Goal: Task Accomplishment & Management: Manage account settings

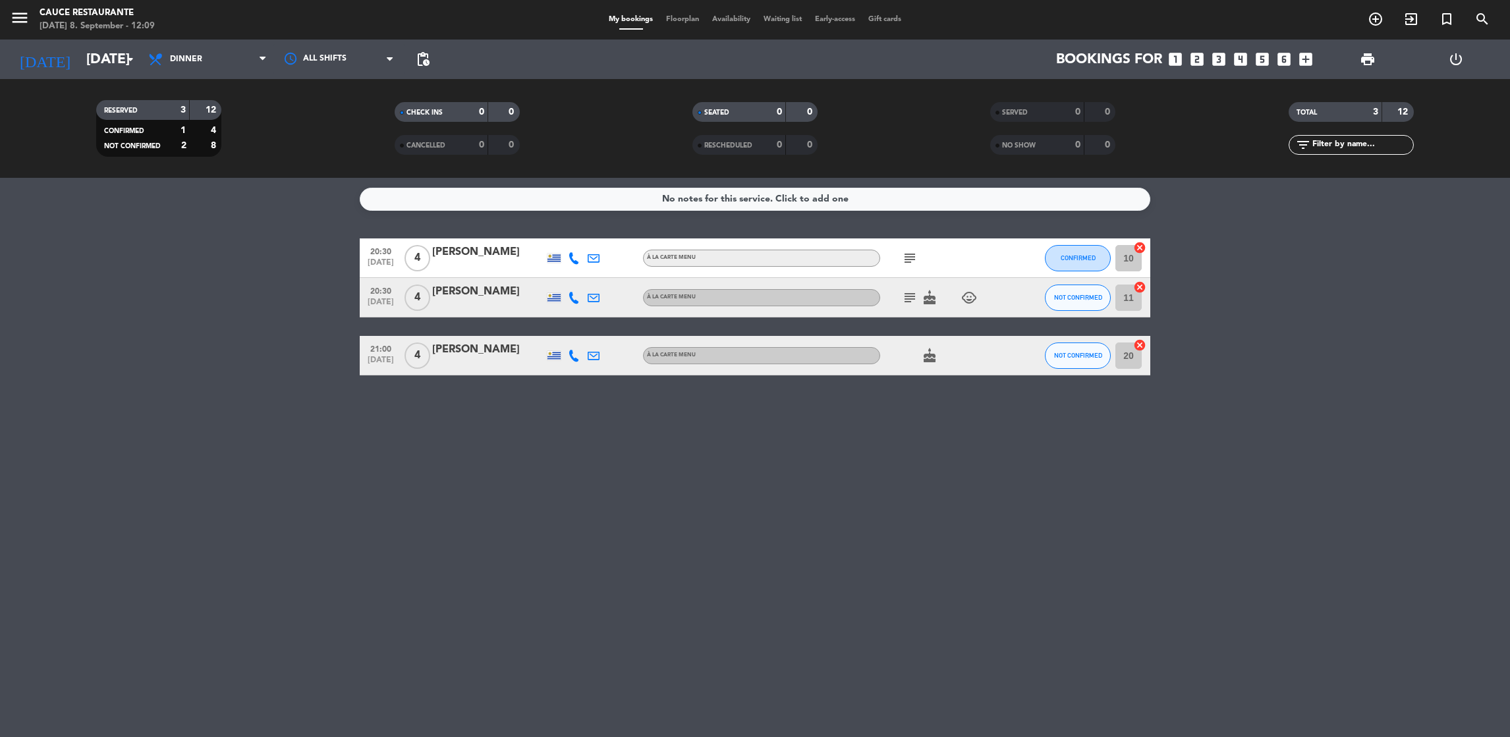
click at [1193, 56] on icon "looks_two" at bounding box center [1196, 59] width 17 height 17
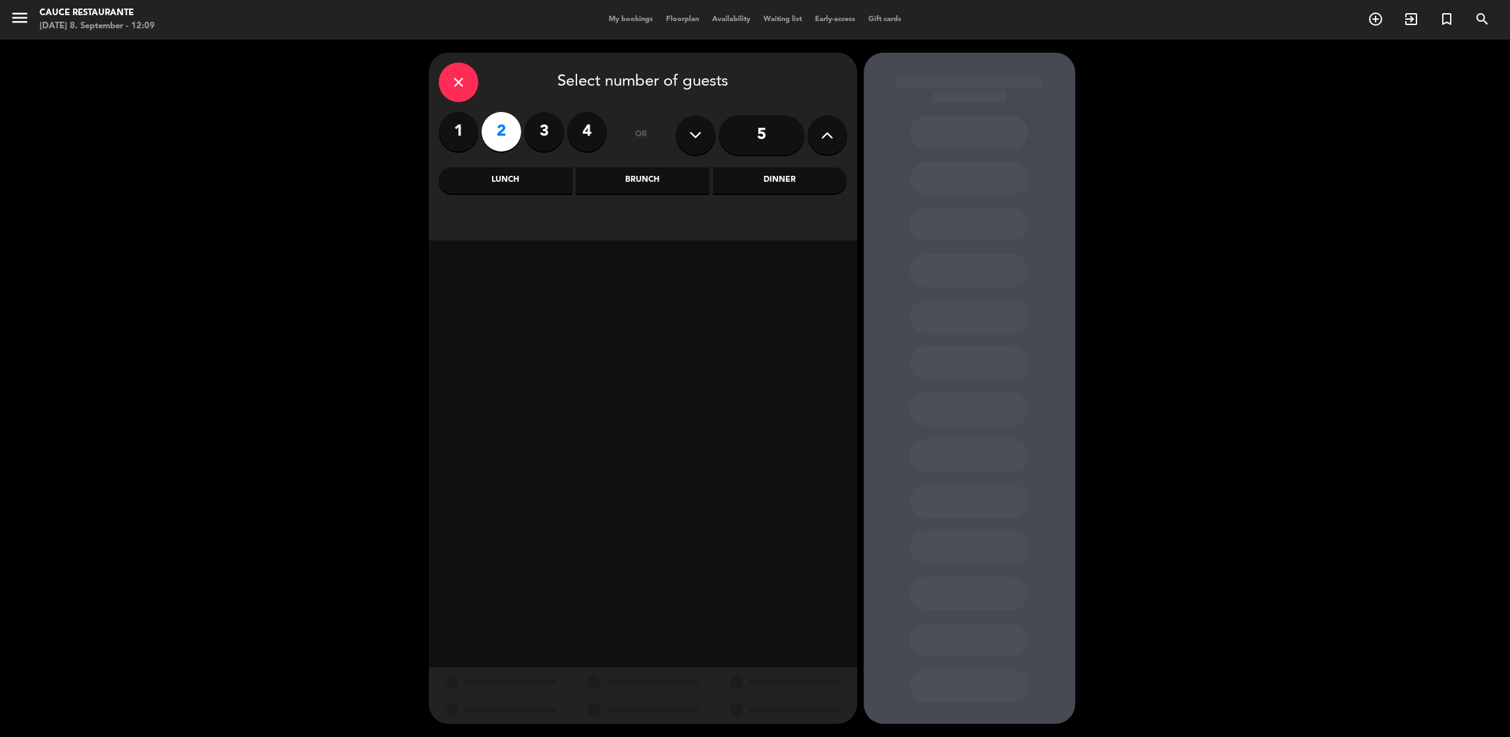
click at [505, 186] on div "Lunch" at bounding box center [506, 180] width 134 height 26
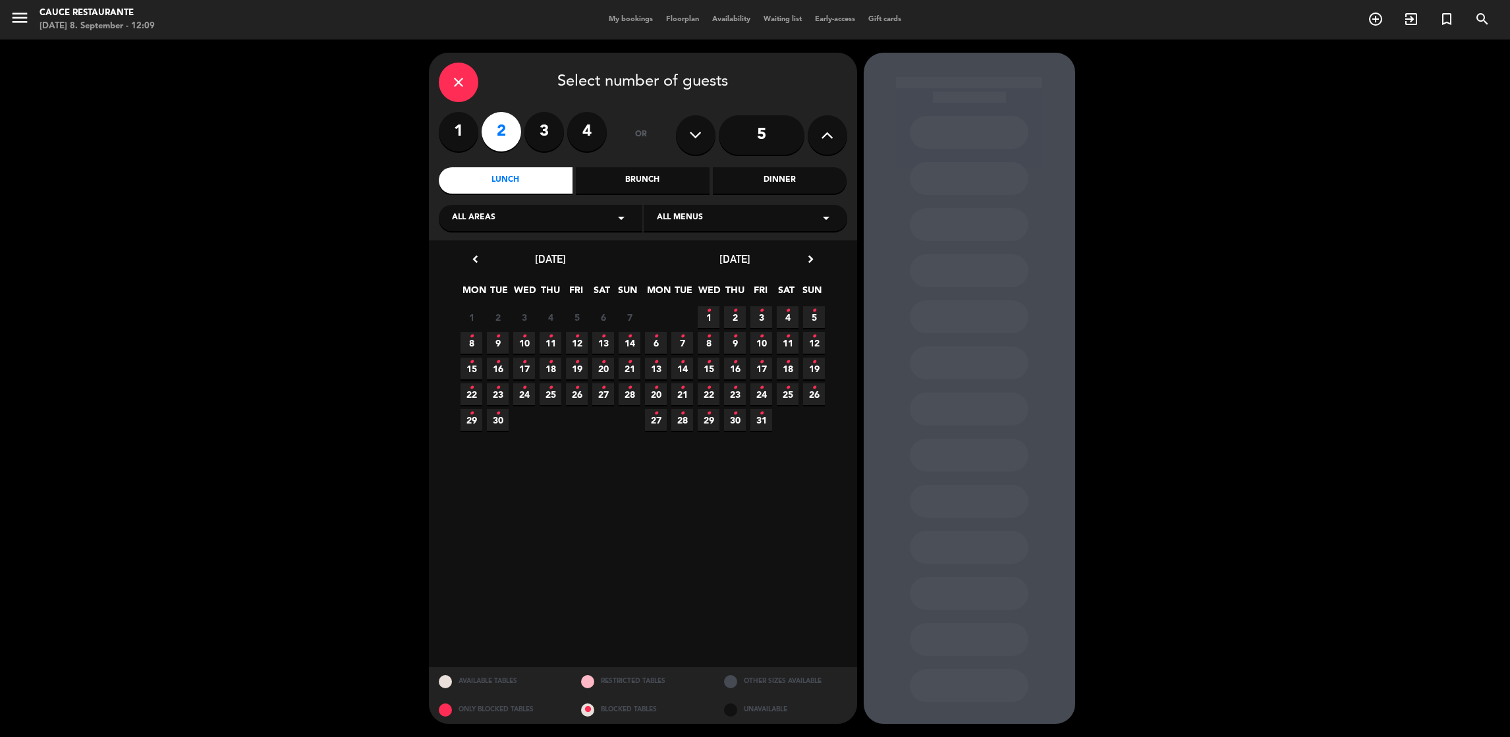
click at [475, 340] on span "8 •" at bounding box center [471, 343] width 22 height 22
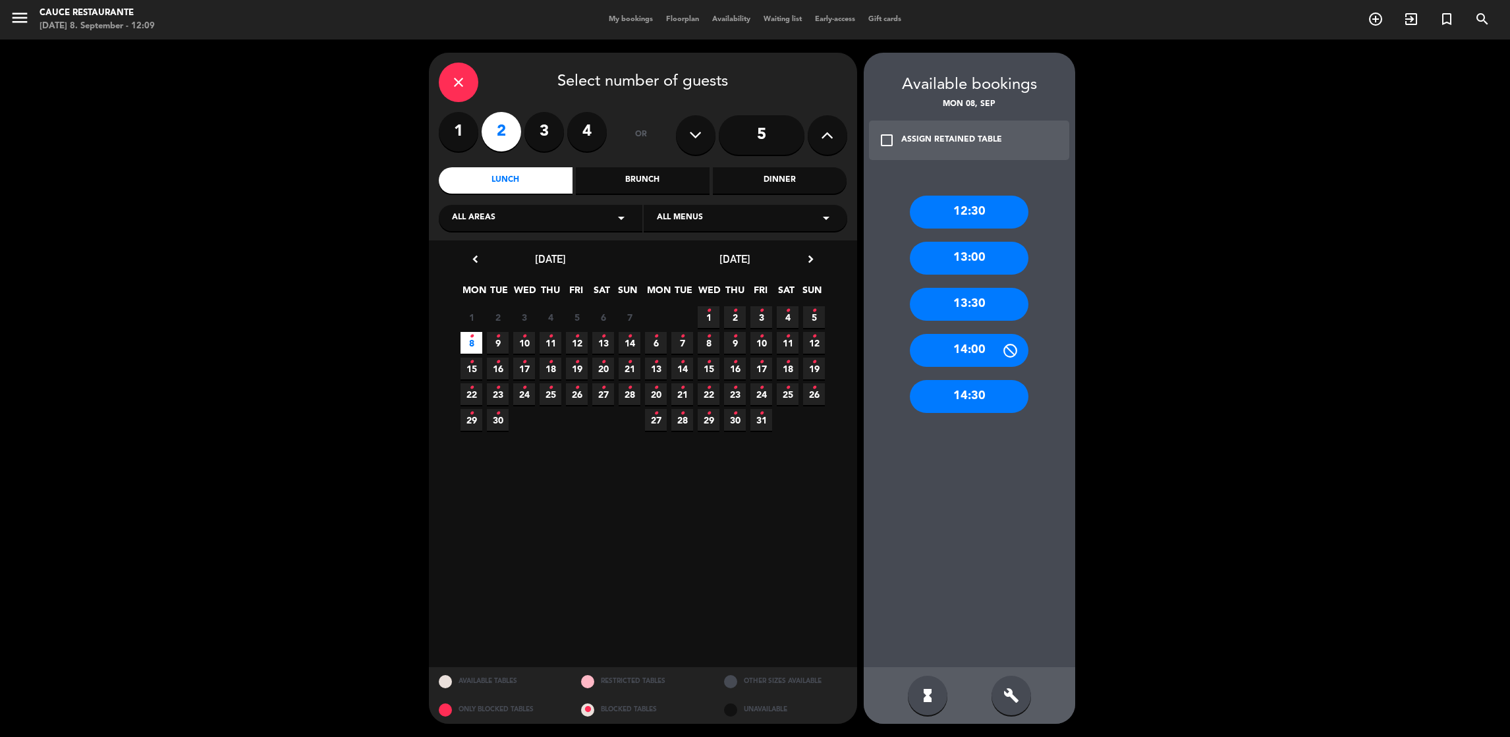
click at [990, 208] on div "12:30" at bounding box center [969, 212] width 119 height 33
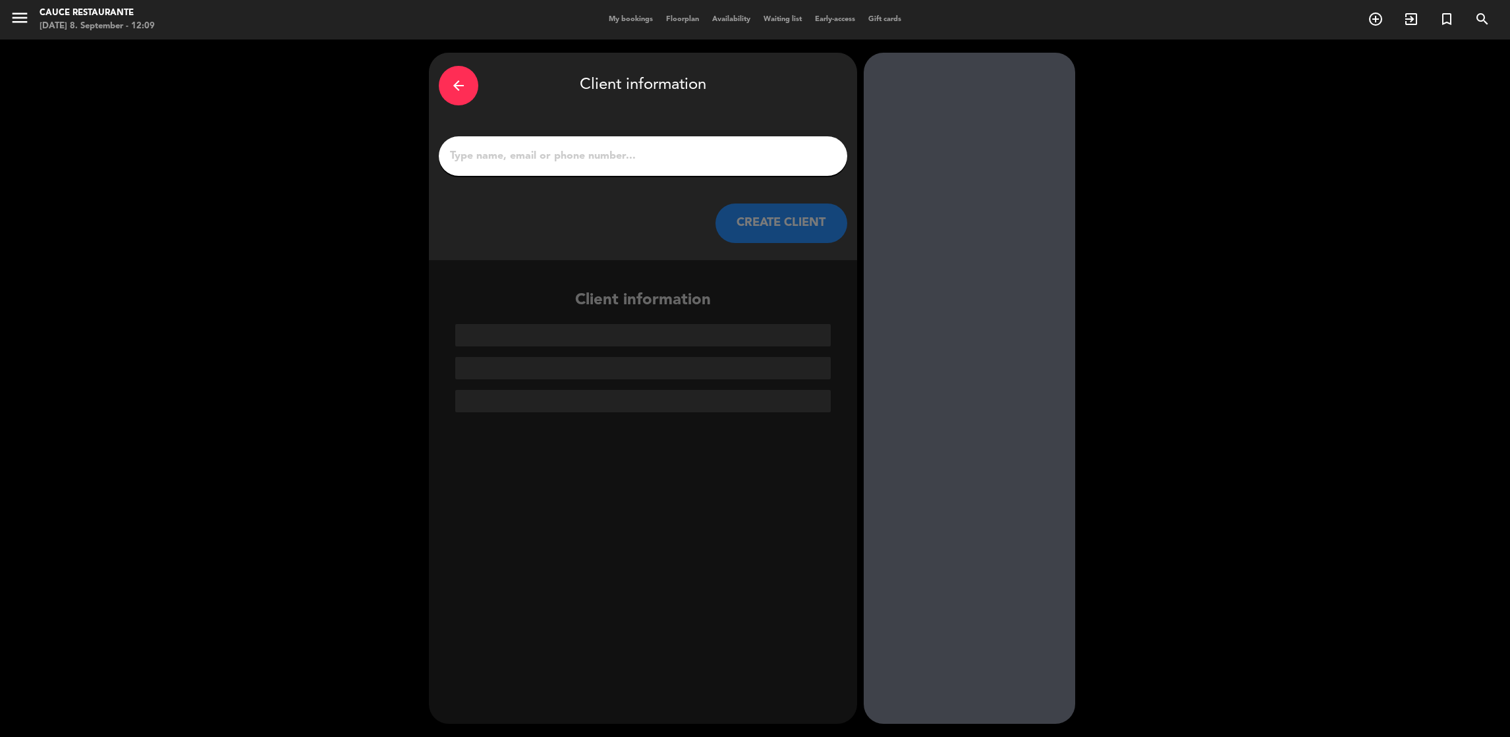
click at [669, 154] on input "1" at bounding box center [643, 156] width 389 height 18
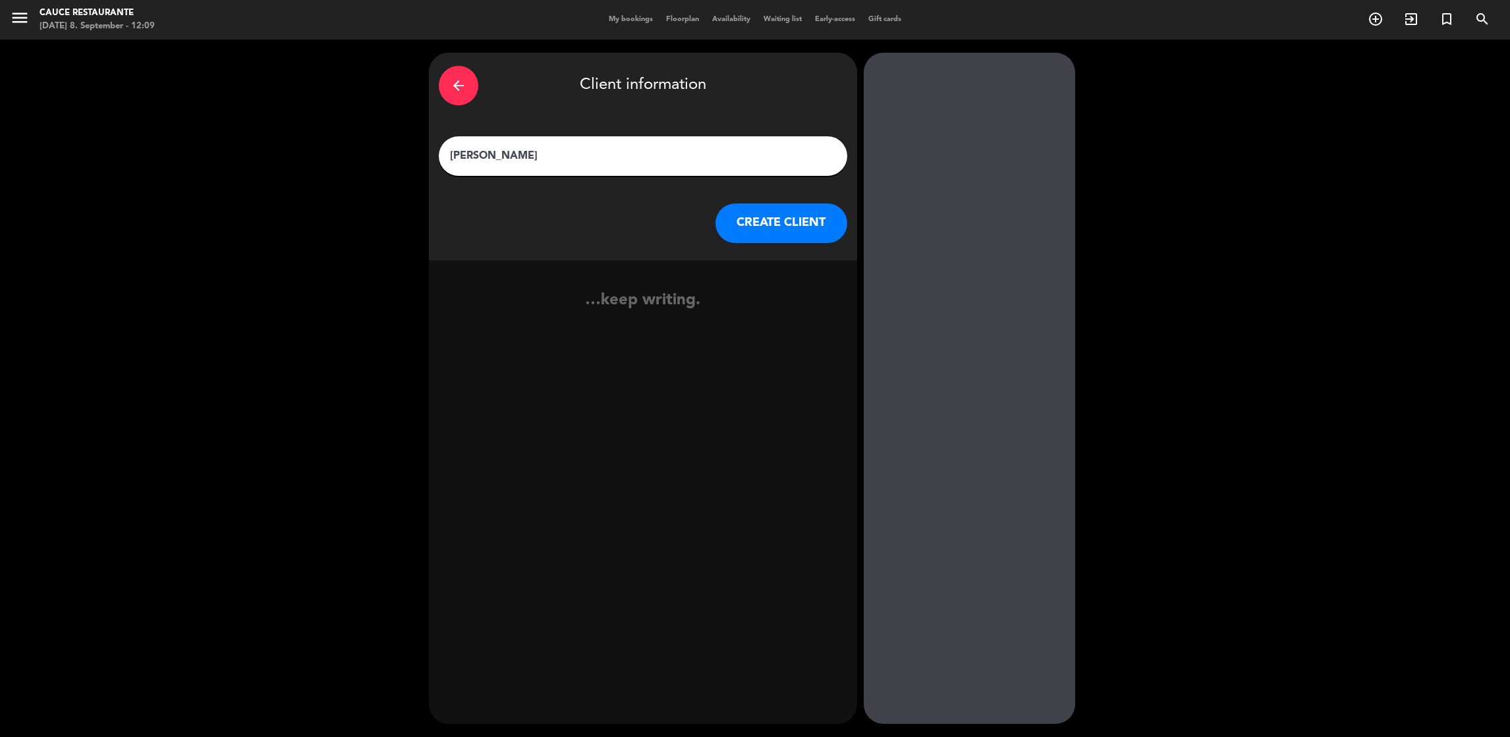
type input "[PERSON_NAME]"
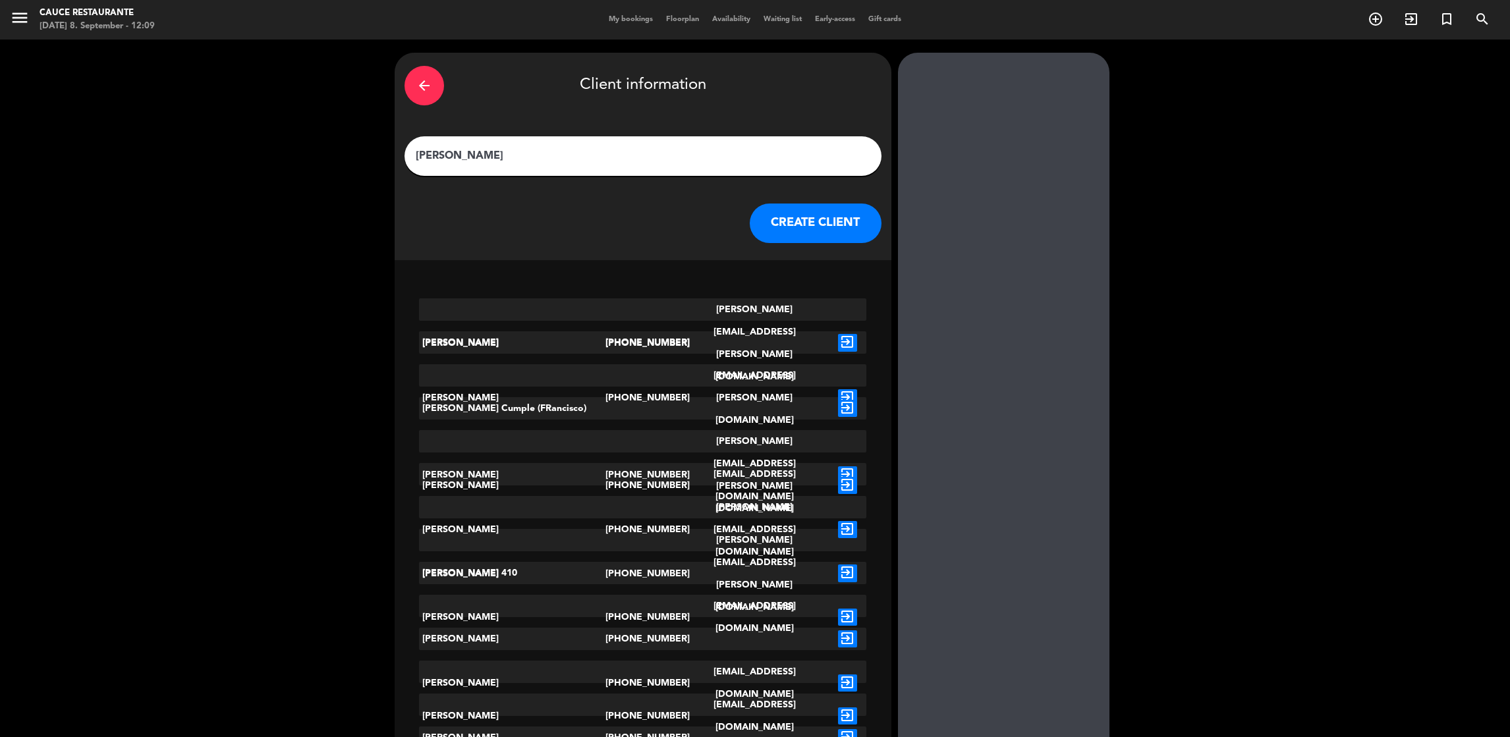
click at [809, 221] on button "CREATE CLIENT" at bounding box center [816, 224] width 132 height 40
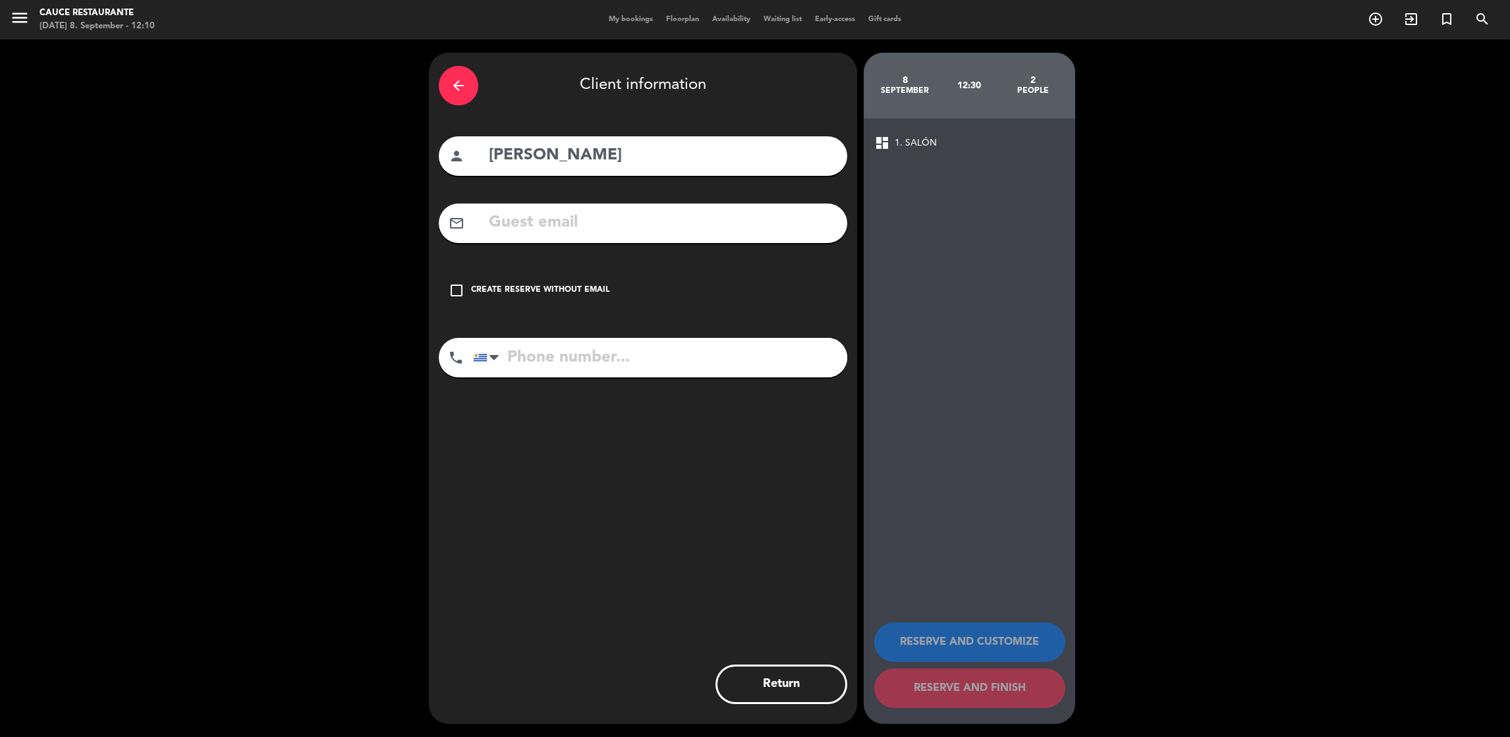
click at [541, 296] on div "Create reserve without email" at bounding box center [540, 290] width 138 height 13
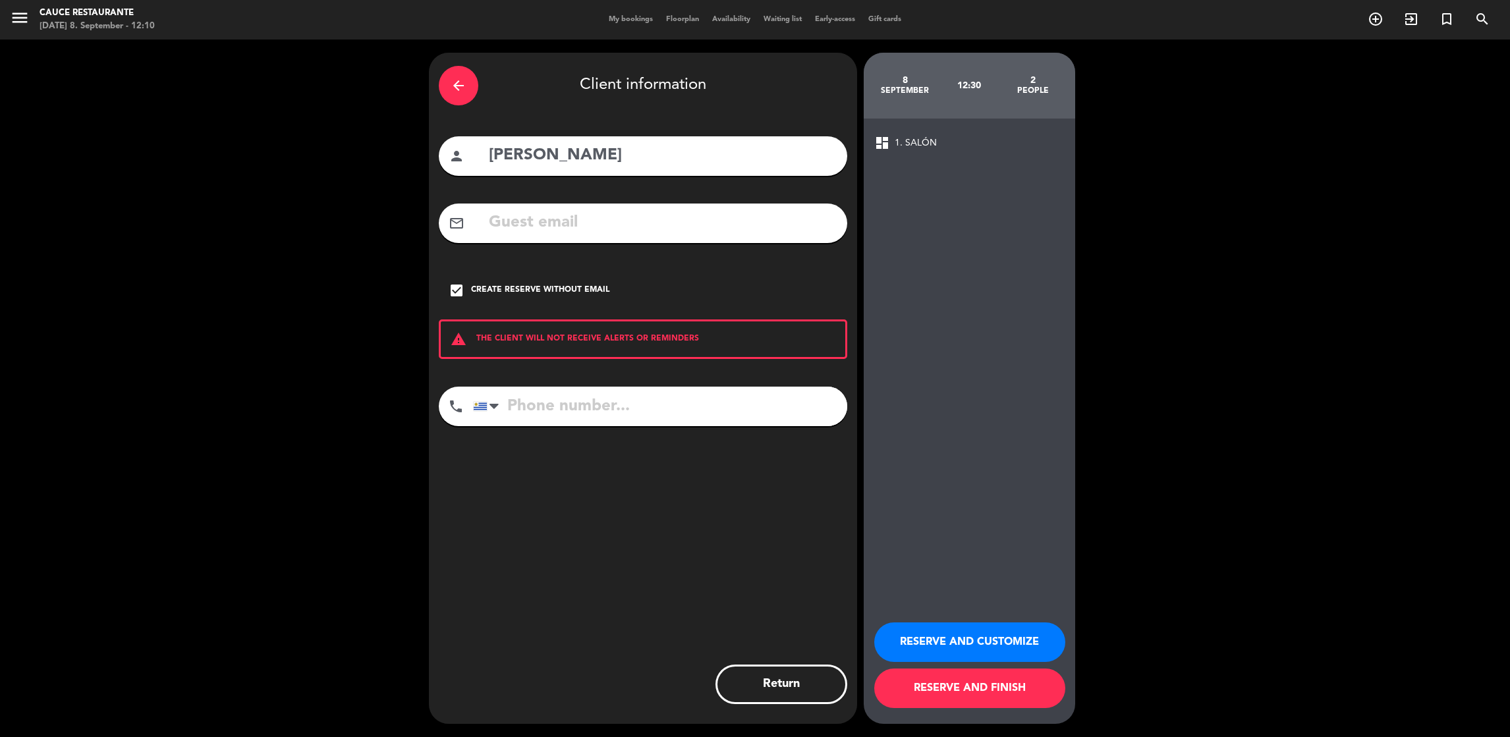
click at [964, 692] on button "RESERVE AND FINISH" at bounding box center [969, 689] width 191 height 40
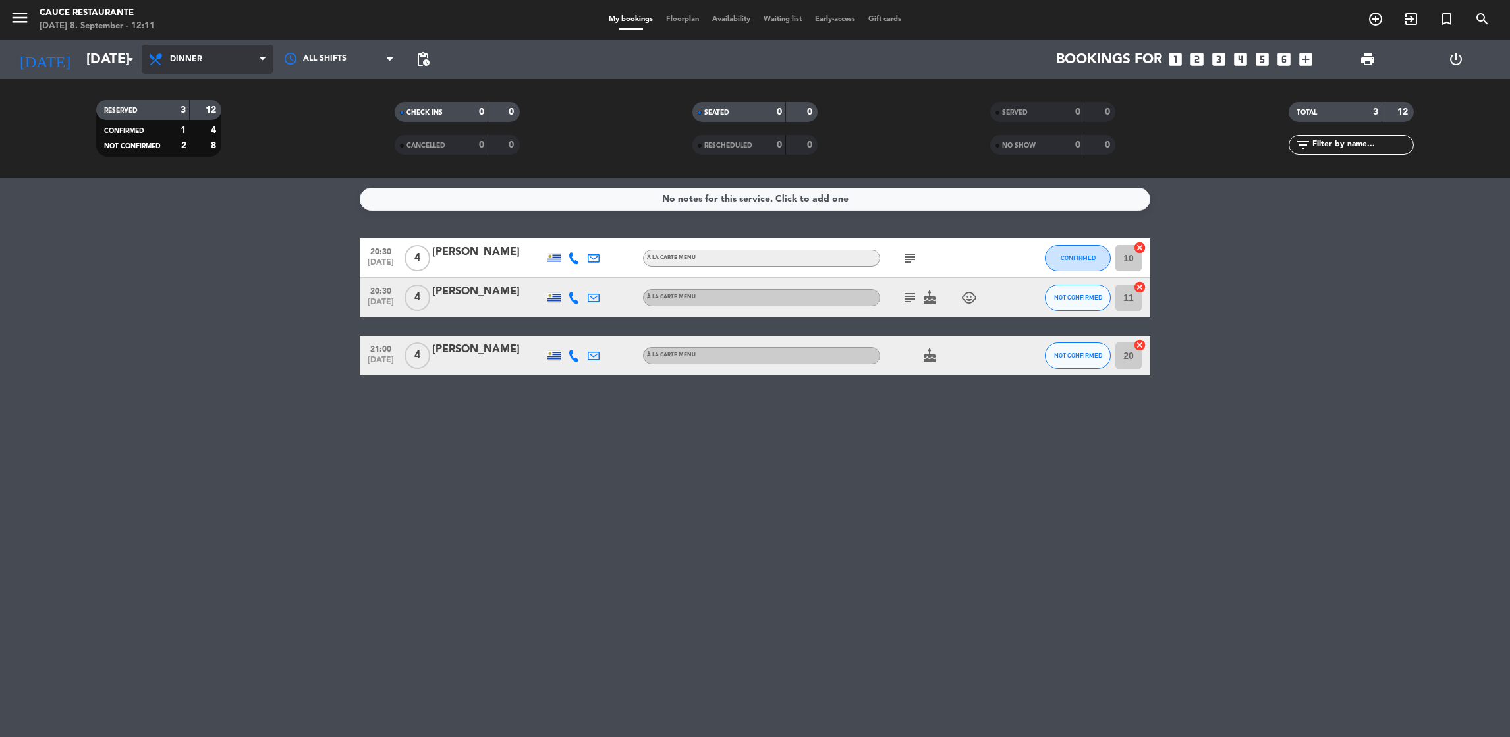
click at [177, 56] on span "Dinner" at bounding box center [186, 59] width 32 height 9
click at [190, 145] on div "menu Cauce Restaurante [DATE] 8. September - 12:11 My bookings Floorplan Availa…" at bounding box center [755, 89] width 1510 height 178
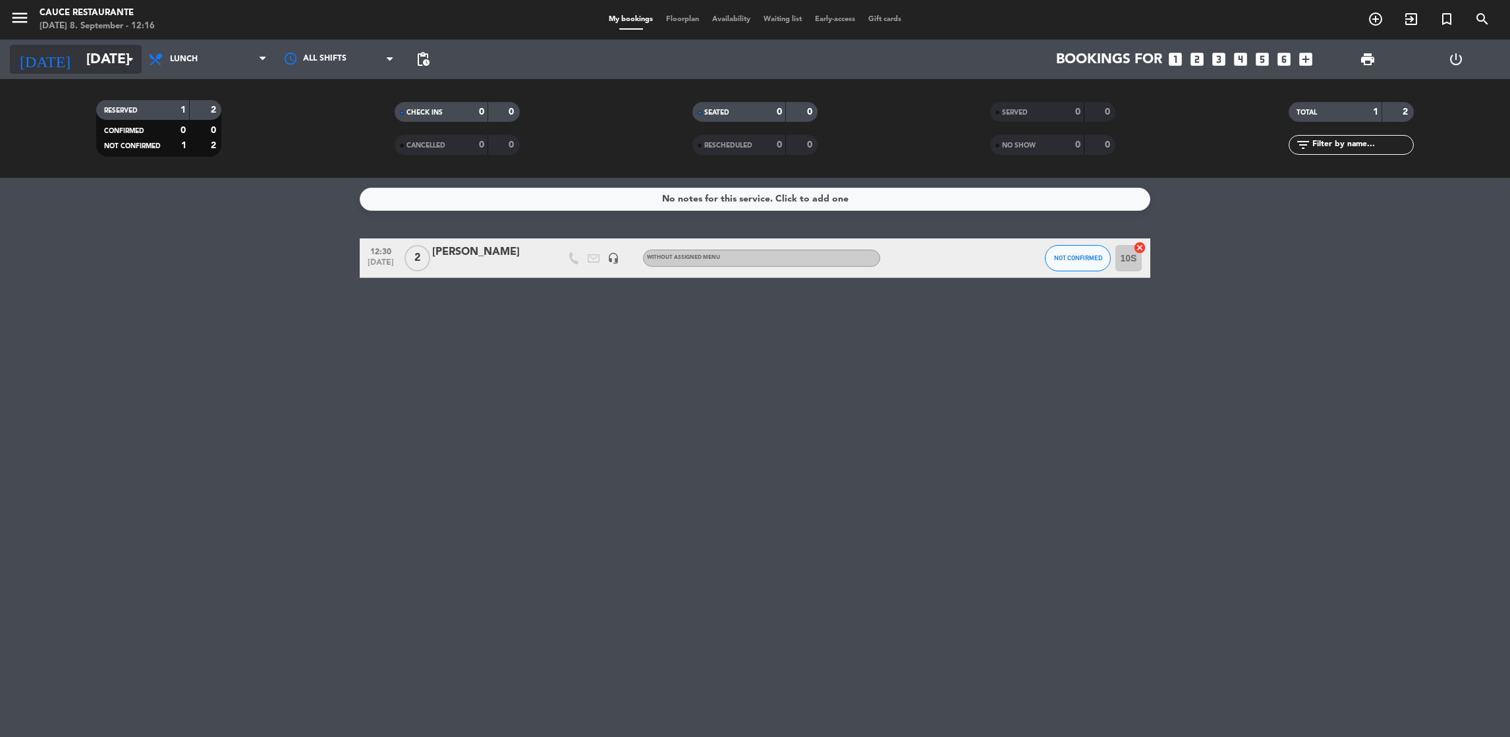
click at [123, 53] on icon "arrow_drop_down" at bounding box center [131, 59] width 16 height 16
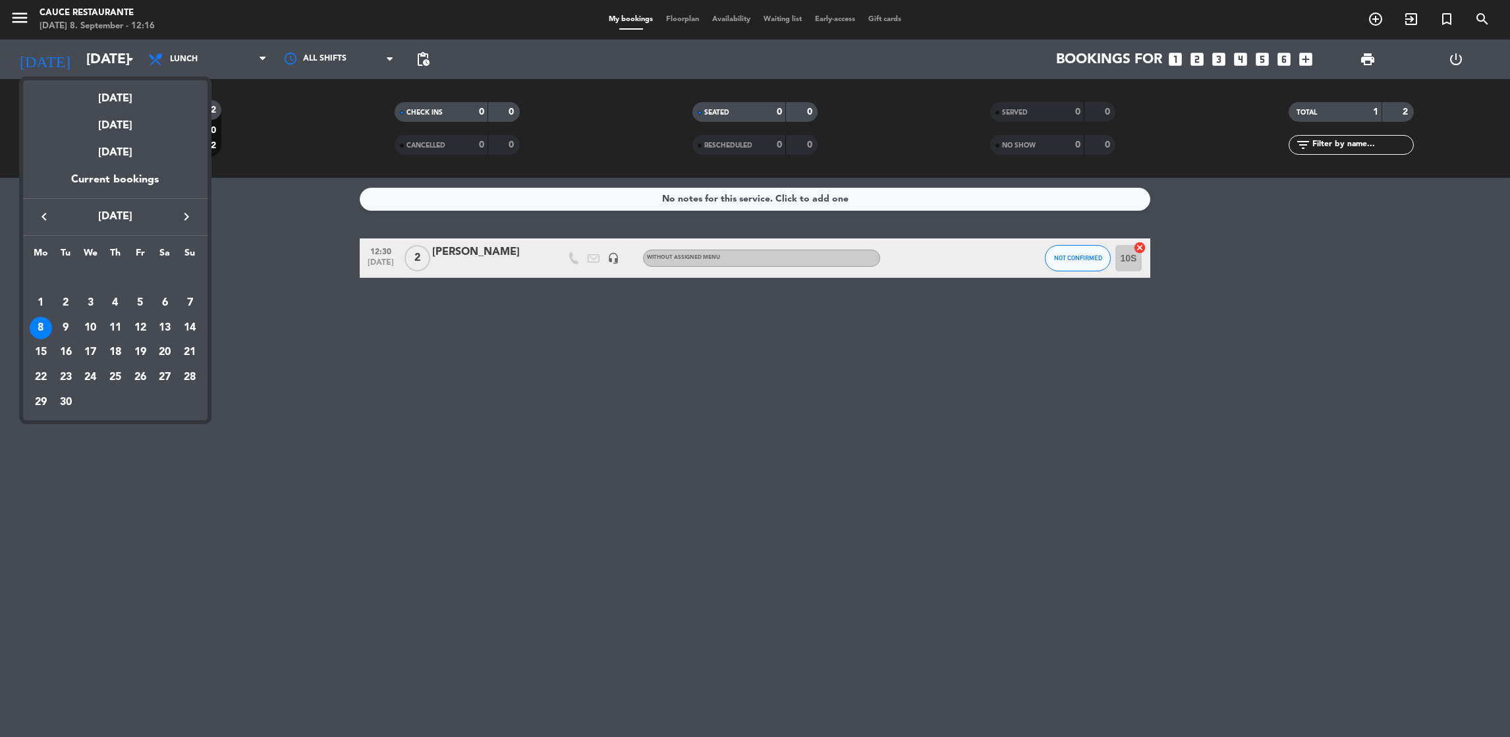
click at [187, 218] on icon "keyboard_arrow_right" at bounding box center [187, 217] width 16 height 16
click at [117, 325] on div "9" at bounding box center [115, 328] width 22 height 22
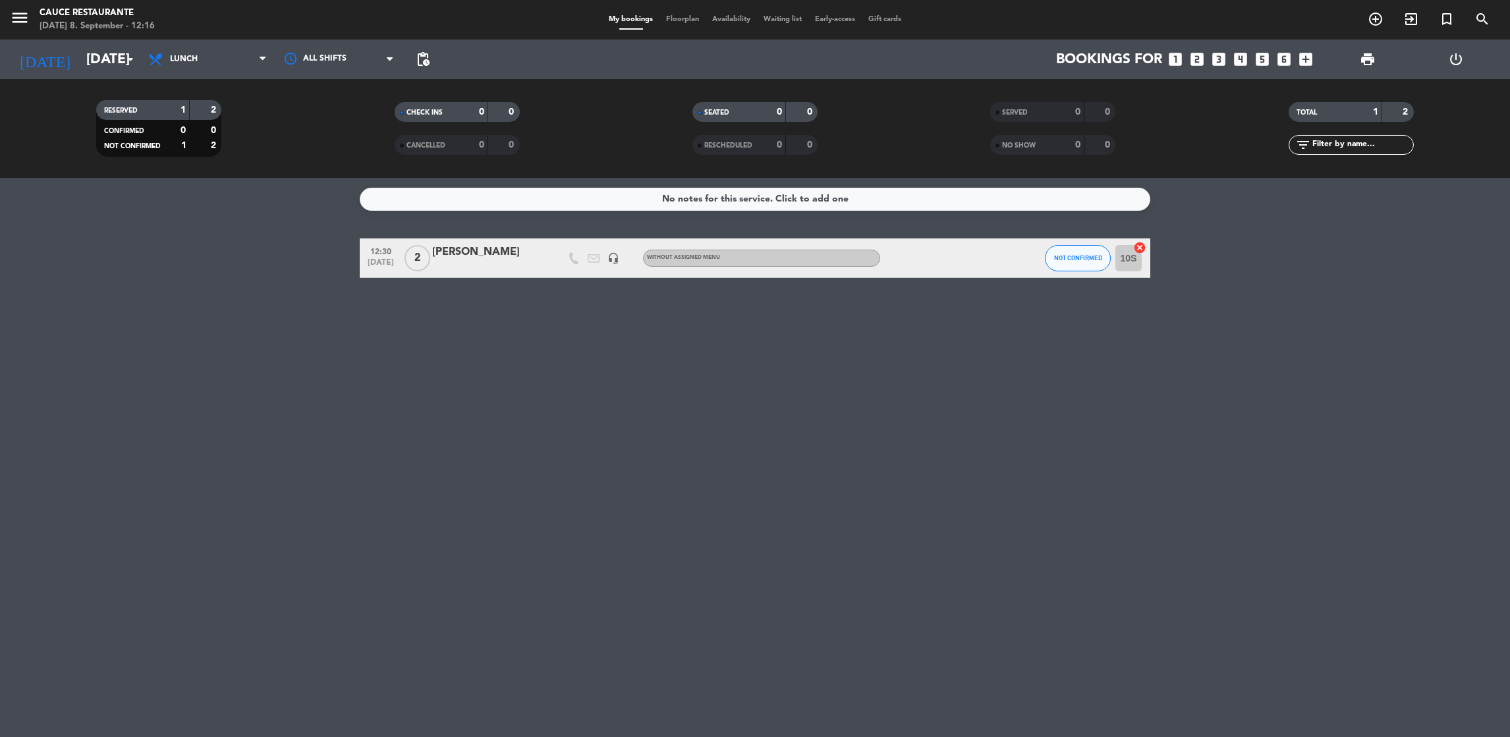
type input "[DATE]"
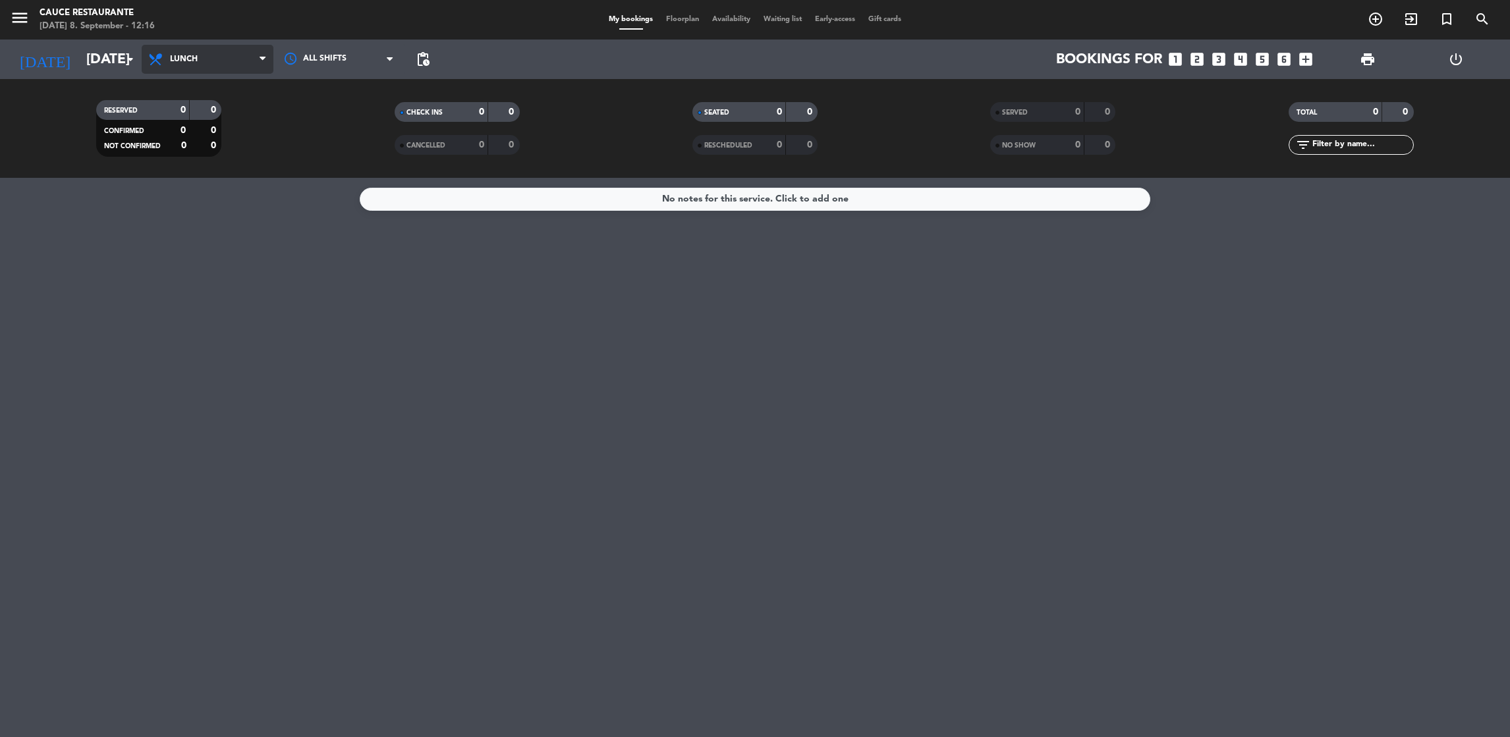
click at [192, 59] on span "Lunch" at bounding box center [184, 59] width 28 height 9
click at [197, 181] on ng-component "menu Cauce Restaurante [DATE] 8. September - 12:16 My bookings Floorplan Availa…" at bounding box center [755, 368] width 1510 height 737
click at [431, 62] on span "pending_actions" at bounding box center [423, 59] width 26 height 26
click at [424, 61] on span "pending_actions" at bounding box center [423, 59] width 16 height 16
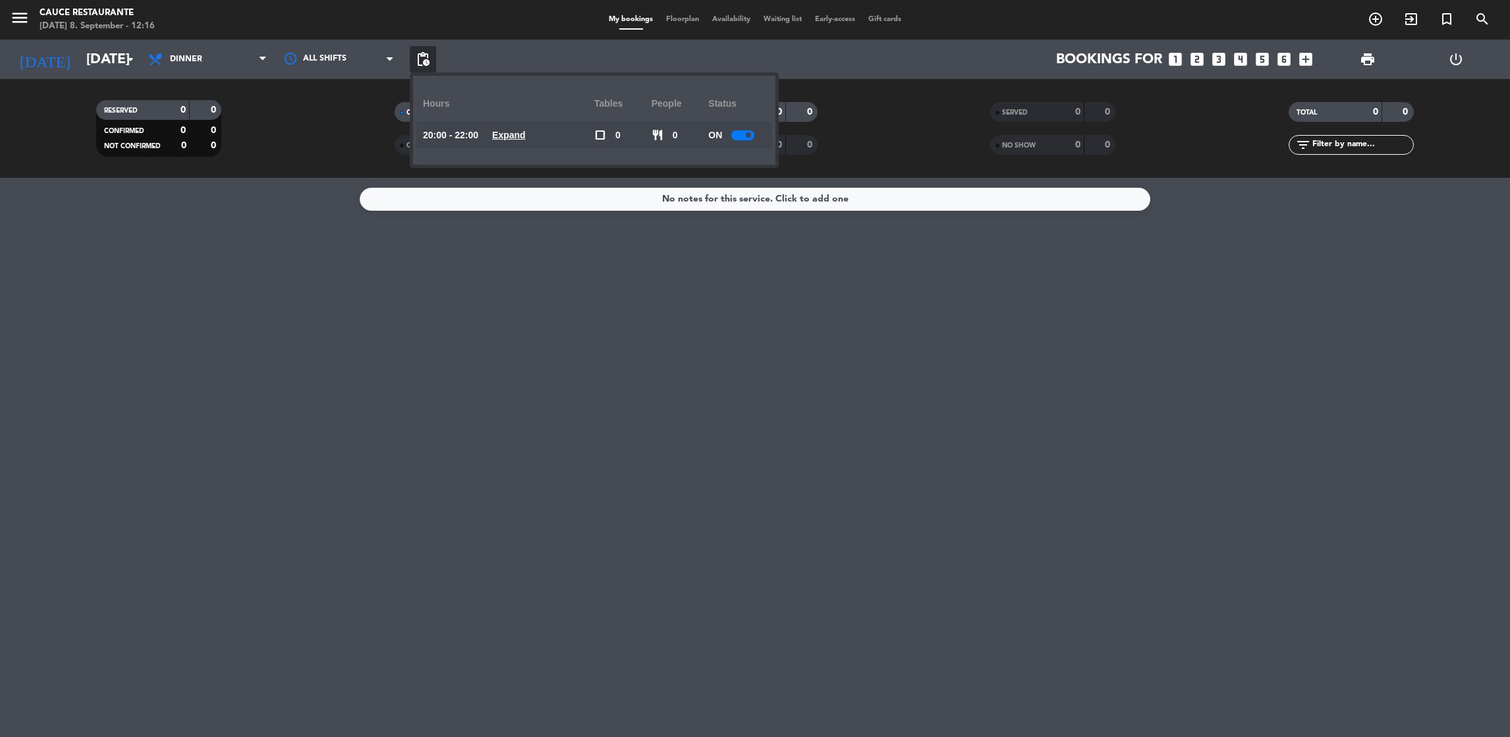
click at [523, 132] on u "Expand" at bounding box center [509, 135] width 34 height 11
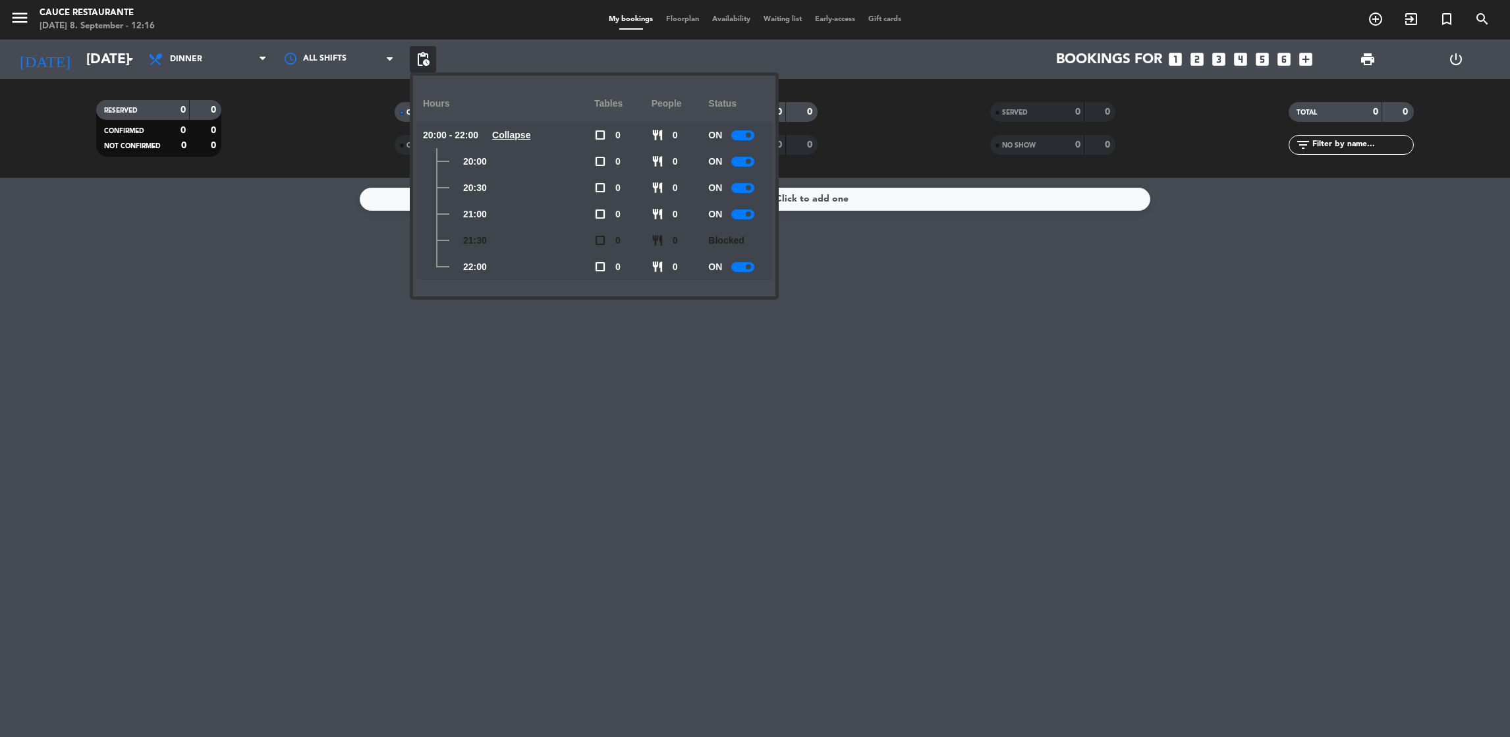
click at [736, 135] on div at bounding box center [742, 135] width 23 height 10
click at [943, 474] on div "No notes for this service. Click to add one" at bounding box center [755, 457] width 1510 height 559
